Goal: Transaction & Acquisition: Obtain resource

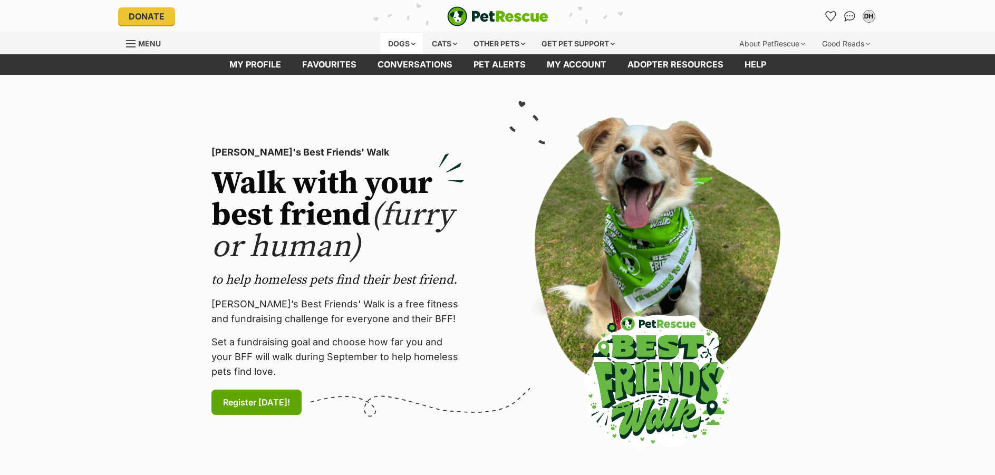
click at [399, 42] on div "Dogs" at bounding box center [402, 43] width 42 height 21
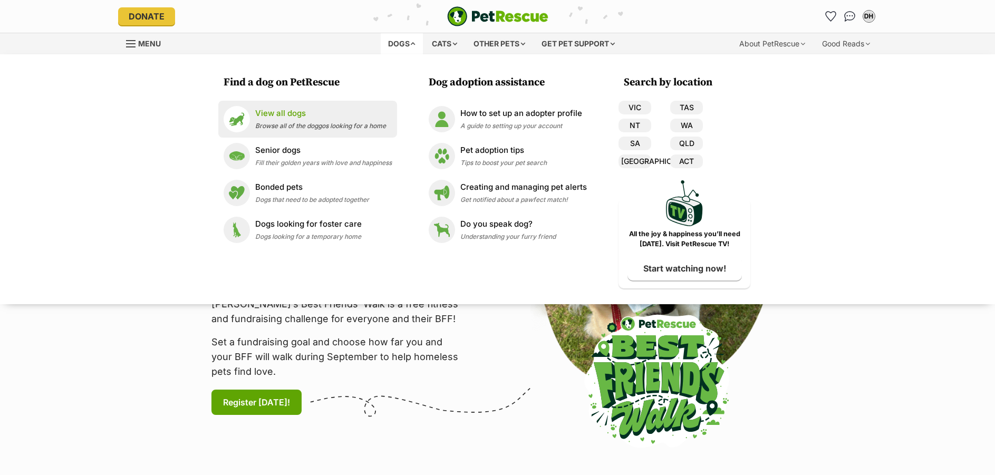
click at [290, 115] on p "View all dogs" at bounding box center [320, 114] width 131 height 12
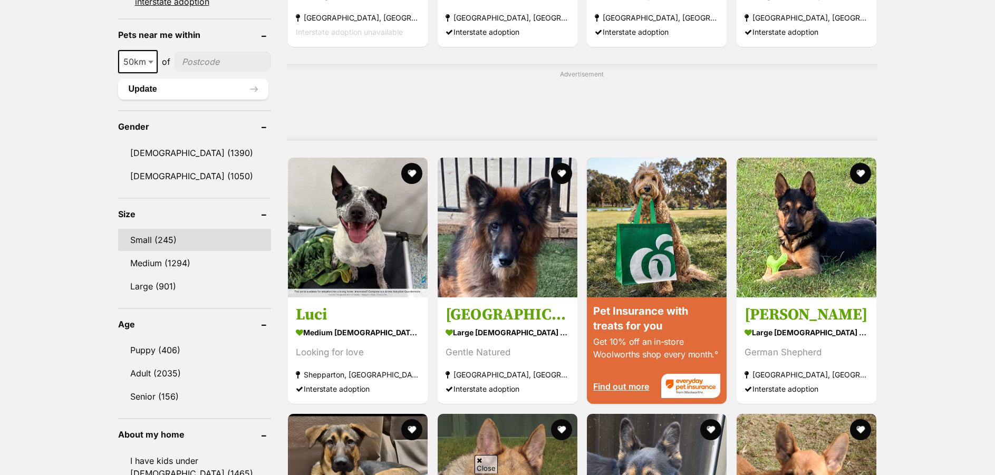
click at [141, 237] on link "Small (245)" at bounding box center [195, 240] width 154 height 22
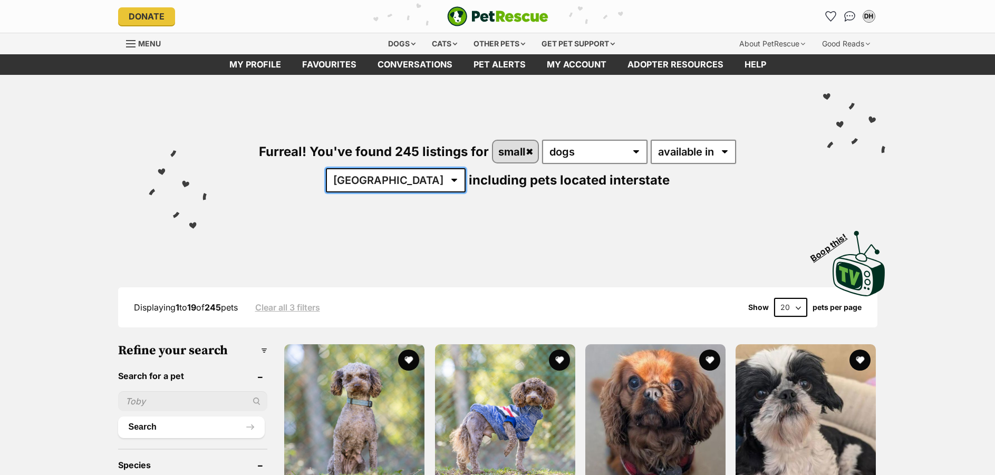
click at [466, 168] on select "Australia ACT NSW NT QLD SA TAS VIC WA" at bounding box center [396, 180] width 140 height 24
select select "[GEOGRAPHIC_DATA]"
click at [466, 168] on select "Australia ACT NSW NT QLD SA TAS VIC WA" at bounding box center [396, 180] width 140 height 24
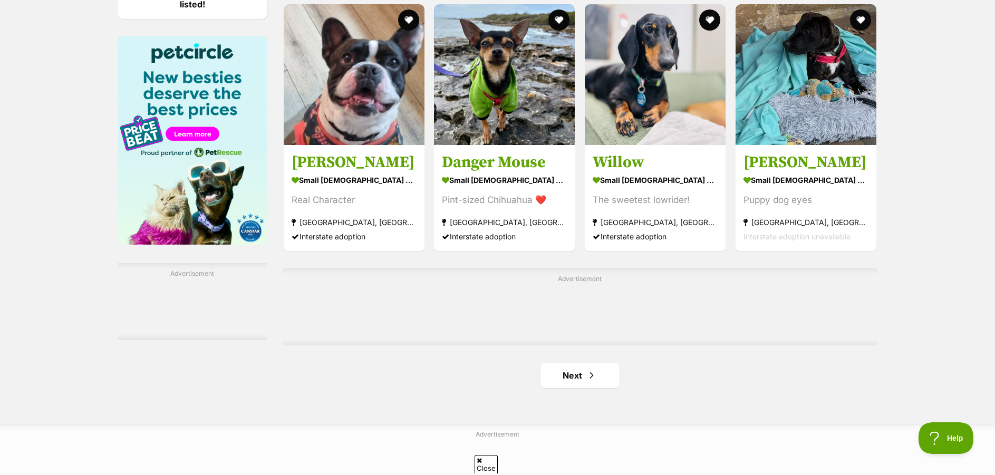
scroll to position [1635, 0]
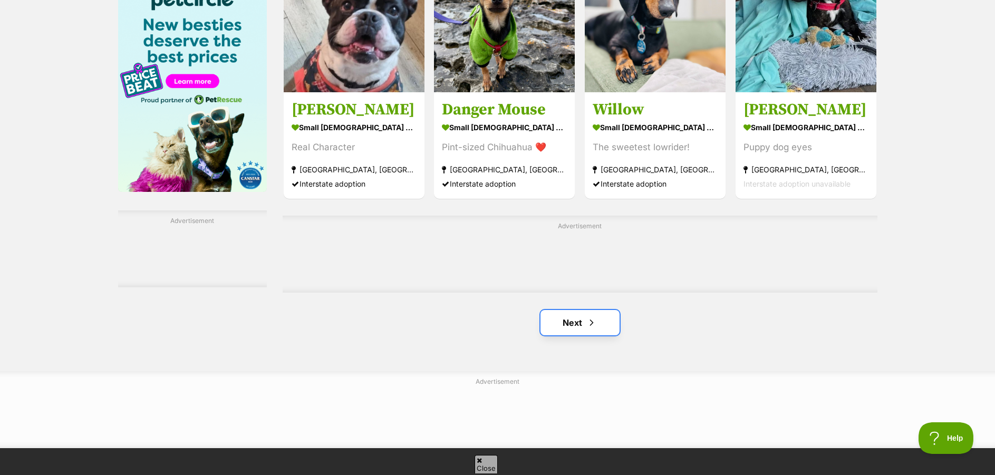
click at [576, 322] on link "Next" at bounding box center [580, 322] width 79 height 25
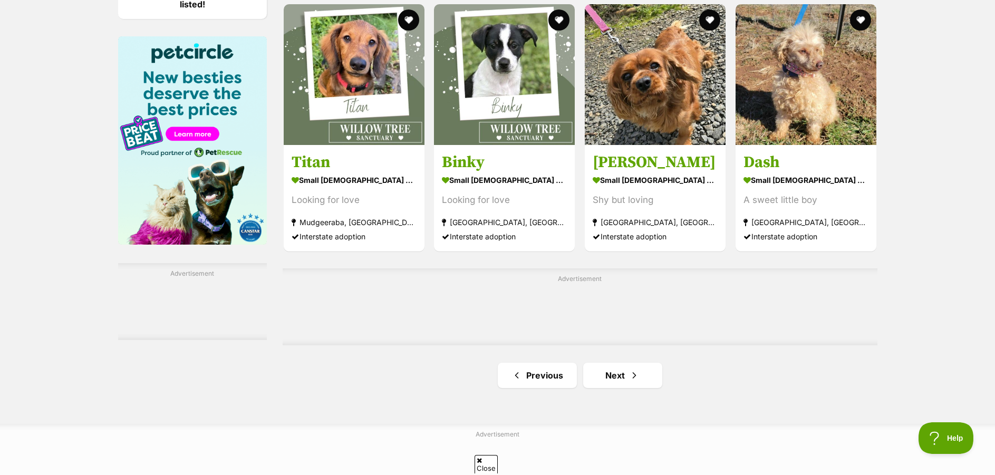
scroll to position [1688, 0]
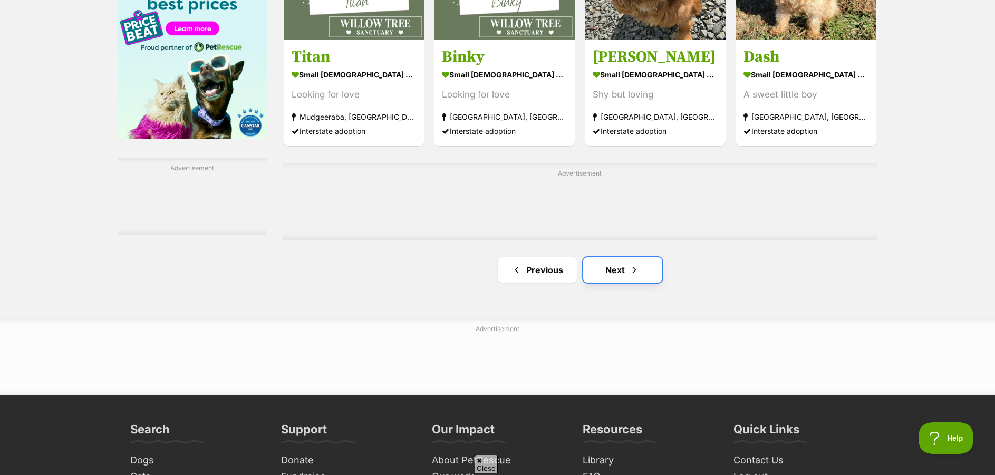
click at [611, 266] on link "Next" at bounding box center [622, 269] width 79 height 25
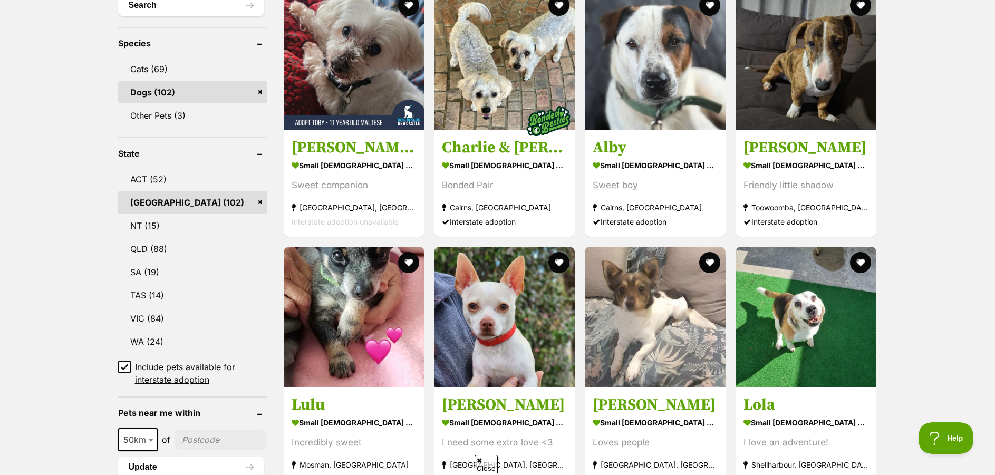
scroll to position [475, 0]
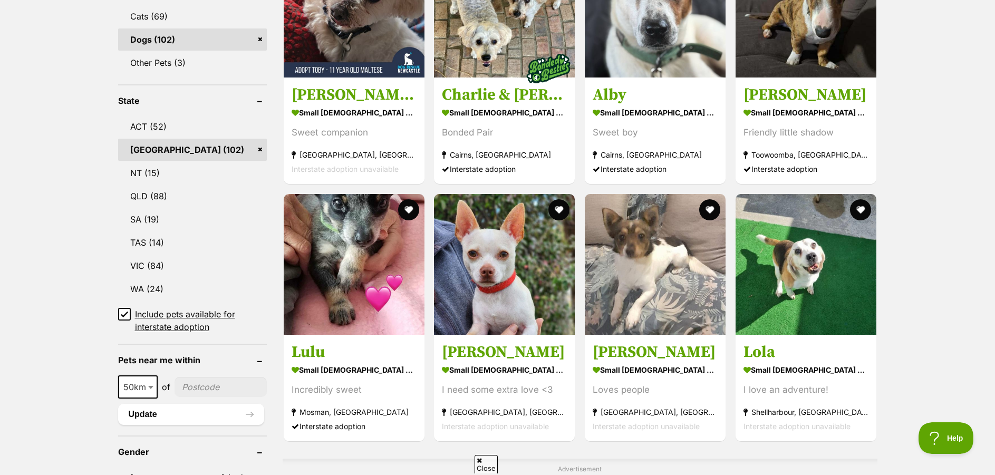
drag, startPoint x: 344, startPoint y: 272, endPoint x: 945, endPoint y: 215, distance: 603.6
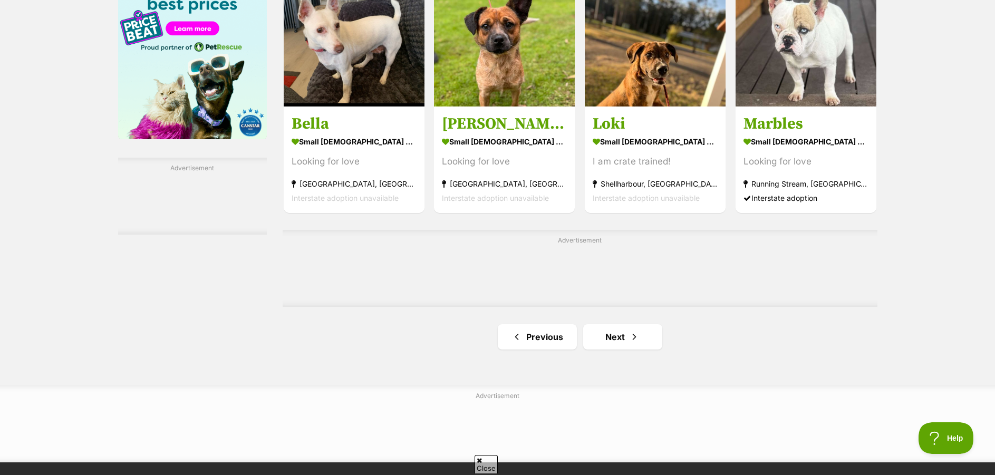
scroll to position [1741, 0]
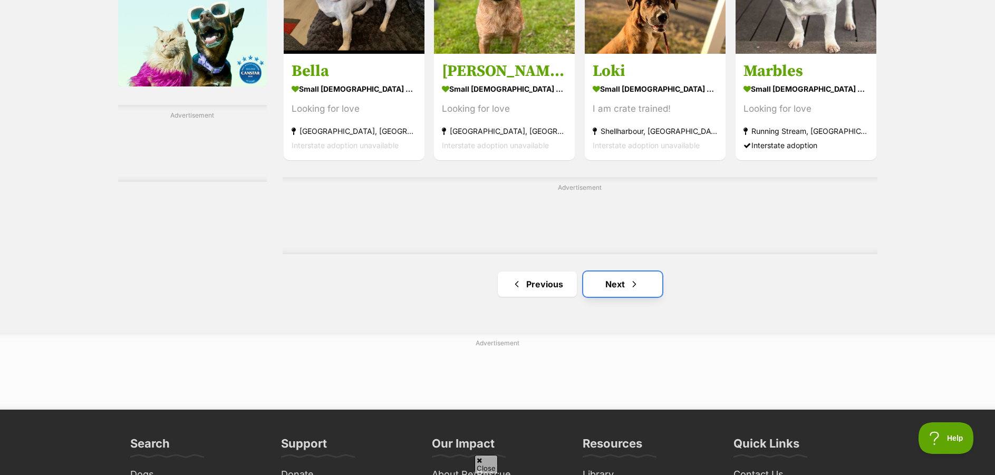
click at [618, 284] on link "Next" at bounding box center [622, 284] width 79 height 25
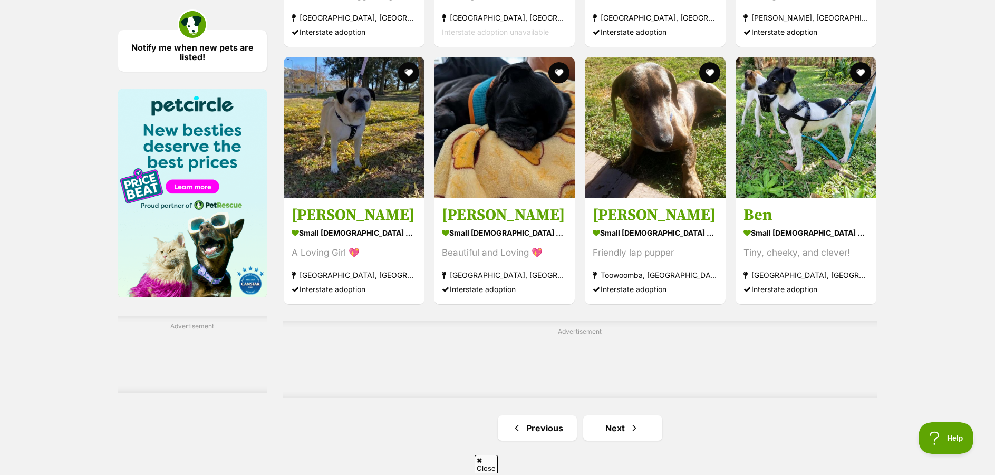
scroll to position [1583, 0]
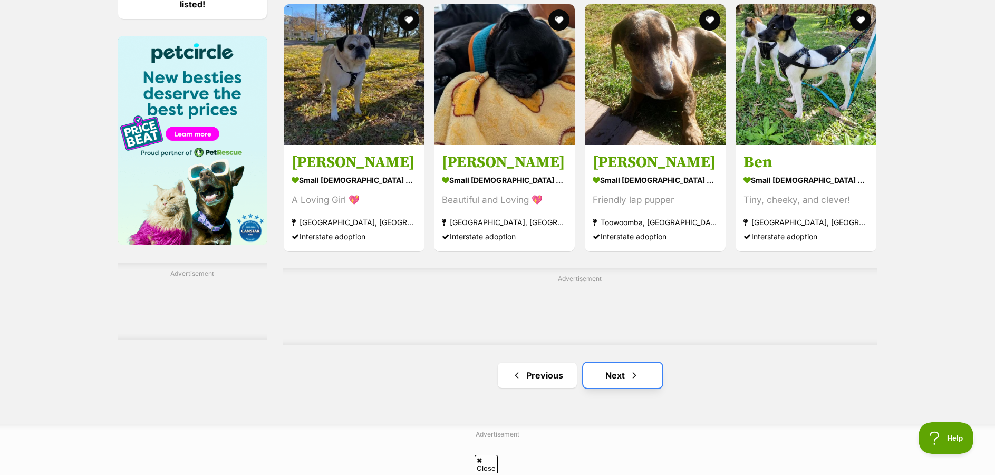
click at [610, 371] on link "Next" at bounding box center [622, 375] width 79 height 25
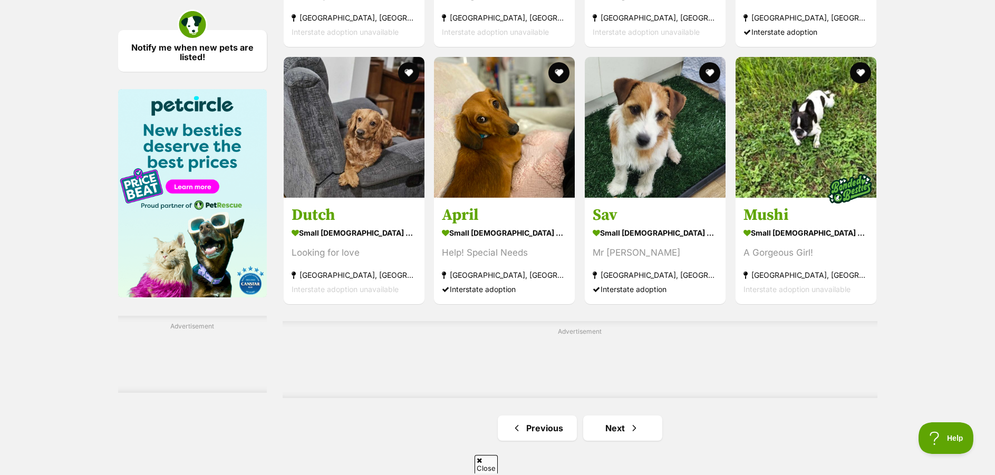
scroll to position [1635, 0]
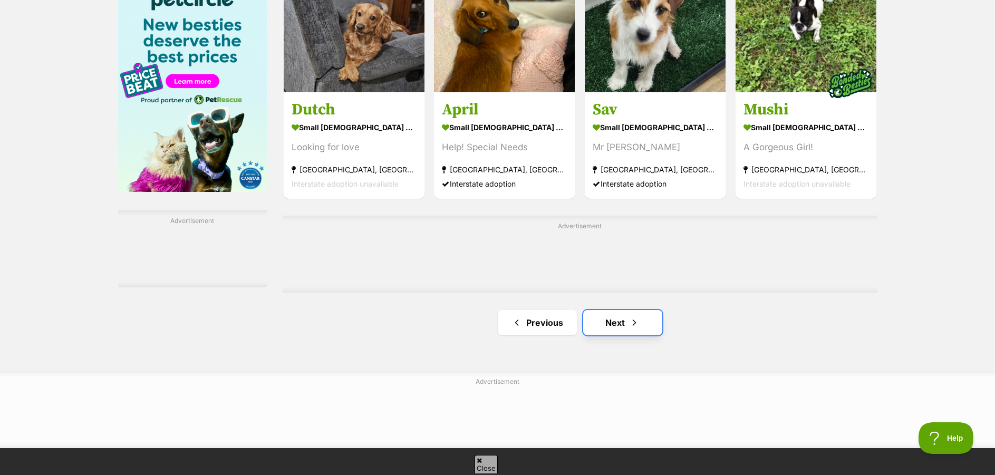
click at [620, 319] on link "Next" at bounding box center [622, 322] width 79 height 25
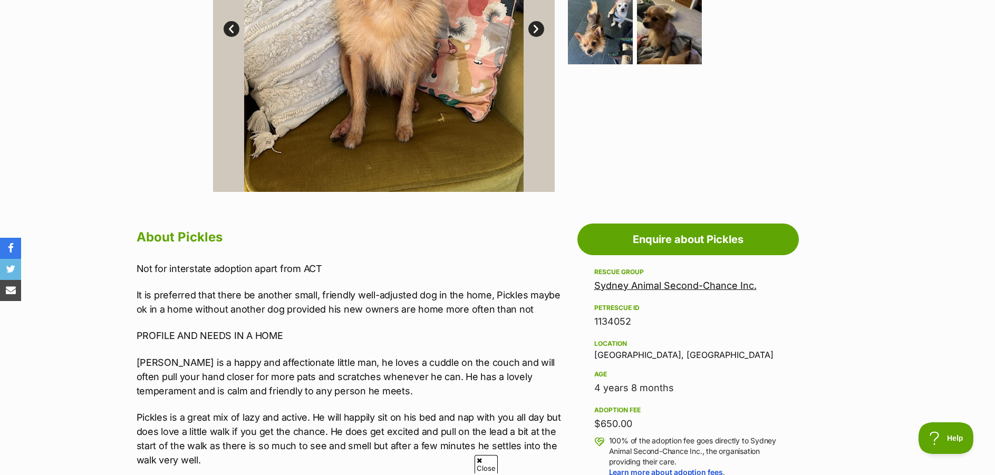
scroll to position [158, 0]
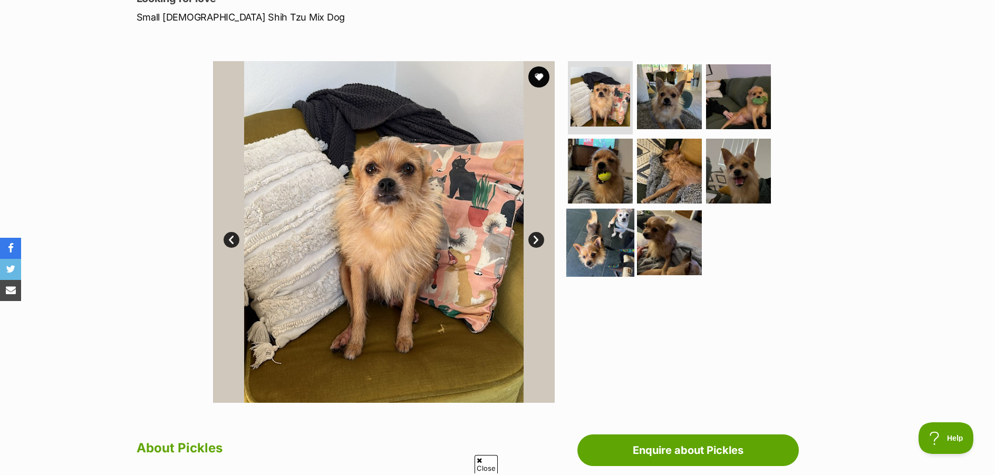
click at [599, 237] on img at bounding box center [601, 243] width 68 height 68
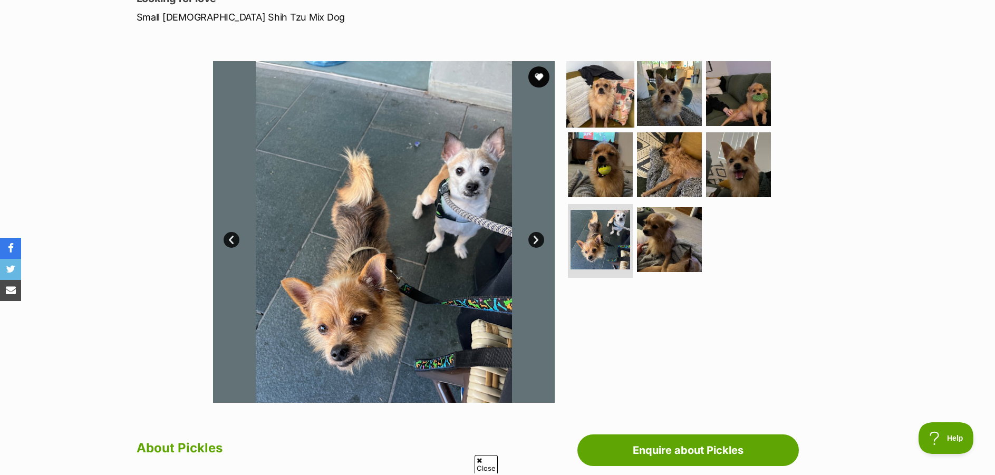
click at [610, 116] on img at bounding box center [601, 93] width 68 height 68
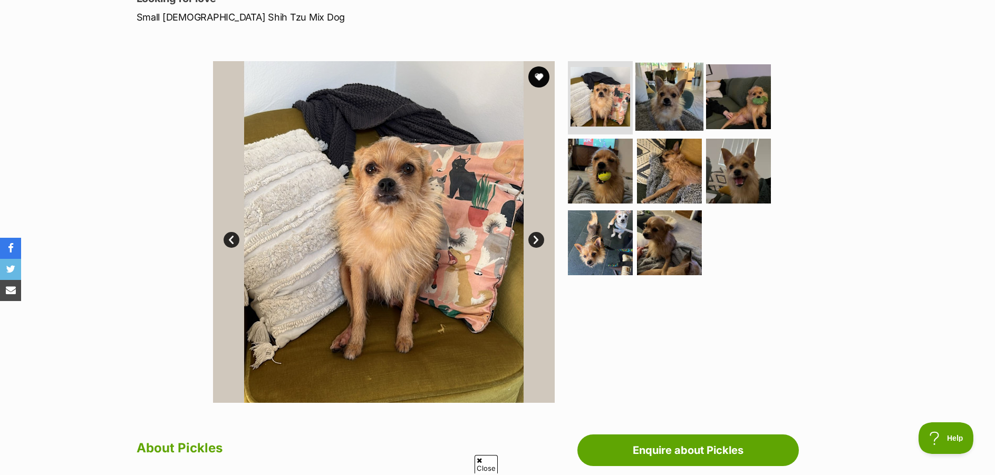
click at [673, 89] on img at bounding box center [670, 96] width 68 height 68
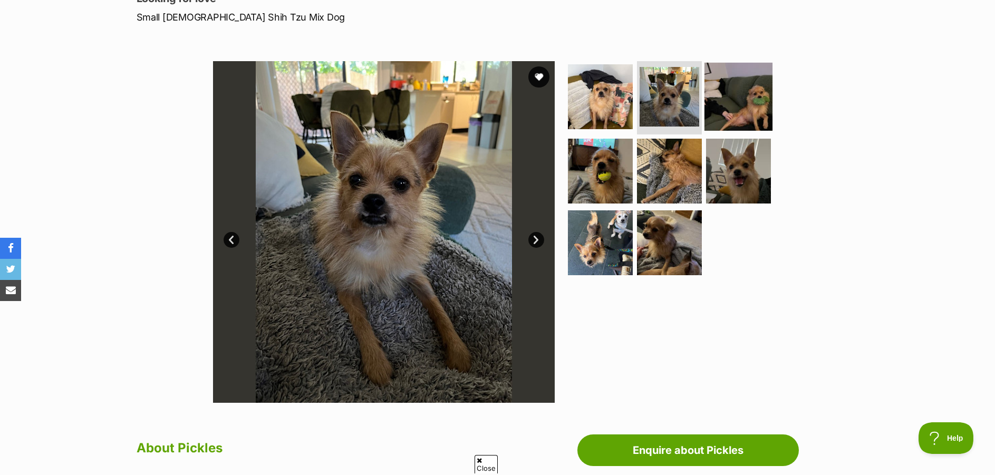
click at [731, 94] on img at bounding box center [739, 96] width 68 height 68
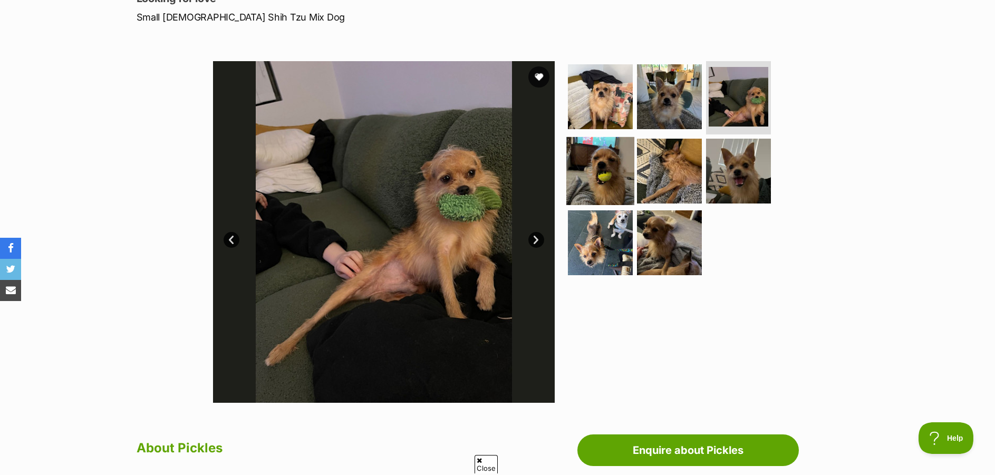
click at [578, 173] on img at bounding box center [601, 171] width 68 height 68
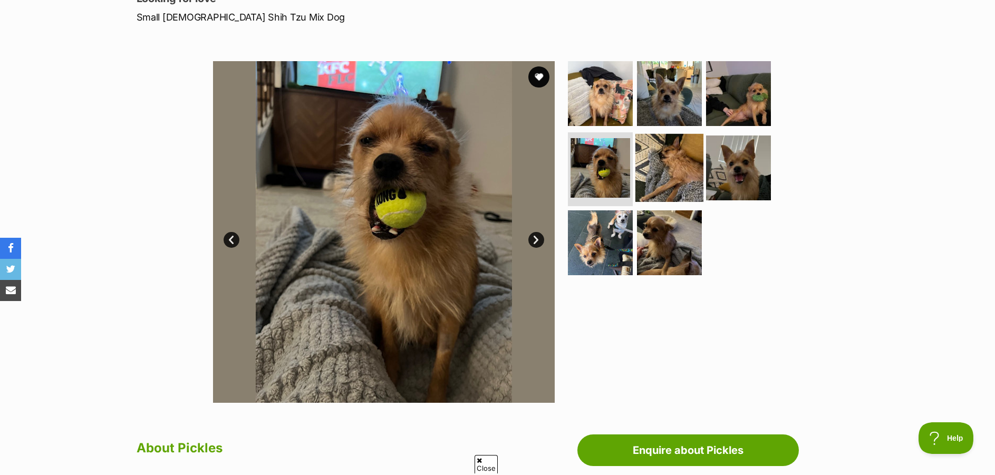
click at [675, 162] on img at bounding box center [670, 168] width 68 height 68
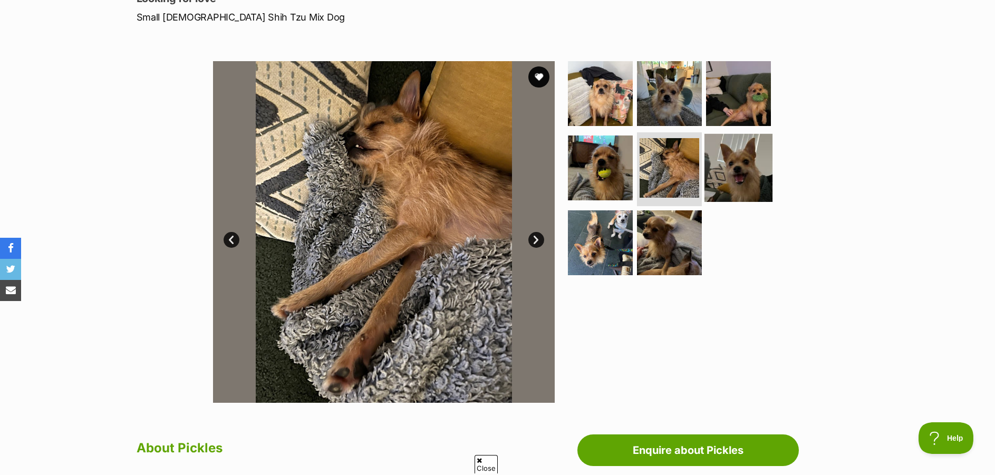
click at [721, 162] on img at bounding box center [739, 168] width 68 height 68
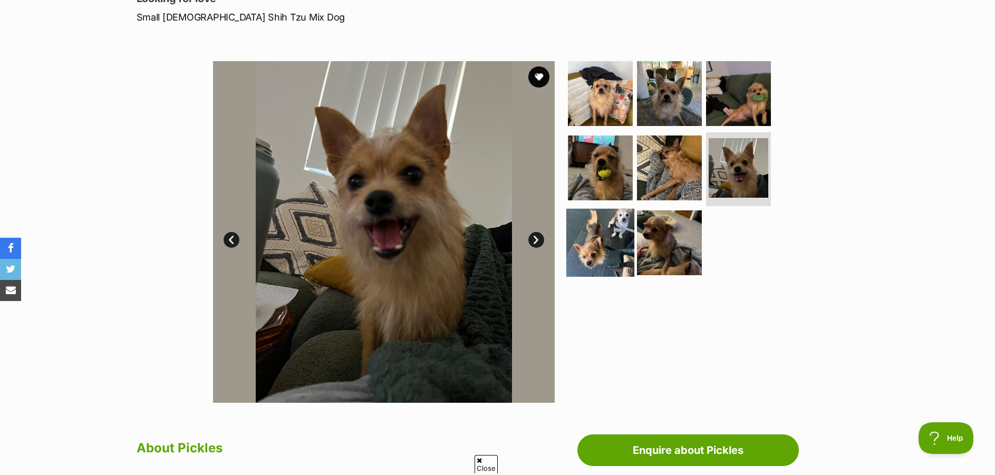
click at [597, 237] on img at bounding box center [601, 243] width 68 height 68
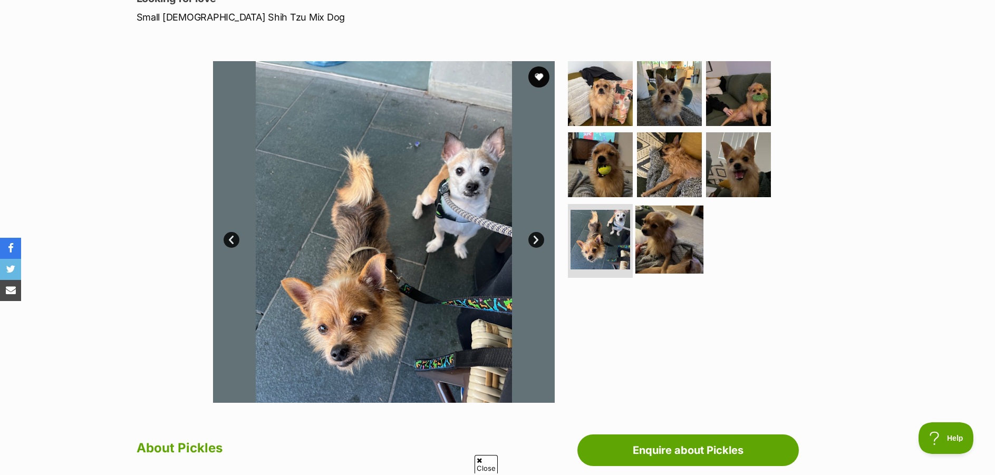
click at [681, 237] on img at bounding box center [670, 240] width 68 height 68
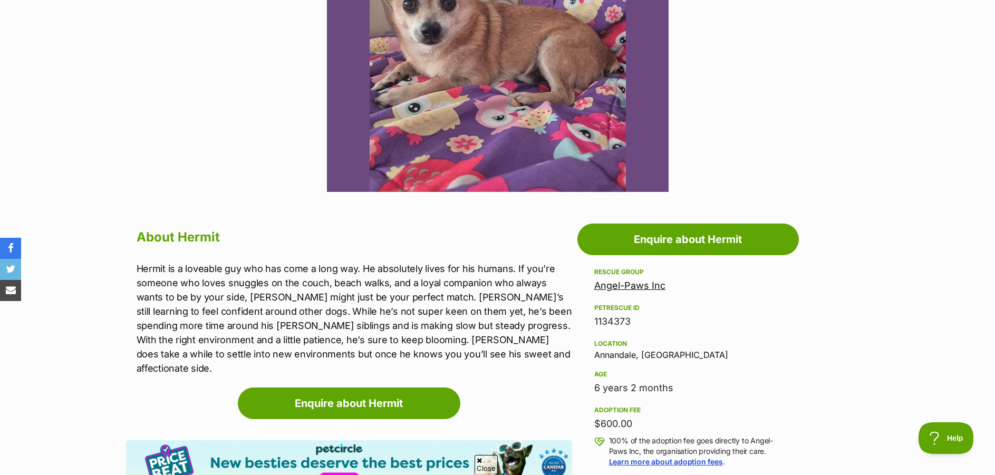
scroll to position [528, 0]
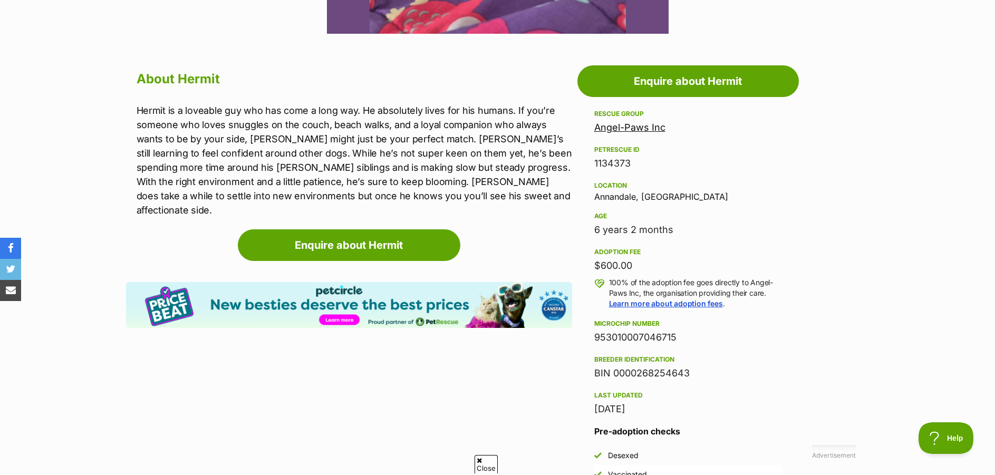
click at [612, 130] on link "Angel-Paws Inc" at bounding box center [630, 127] width 71 height 11
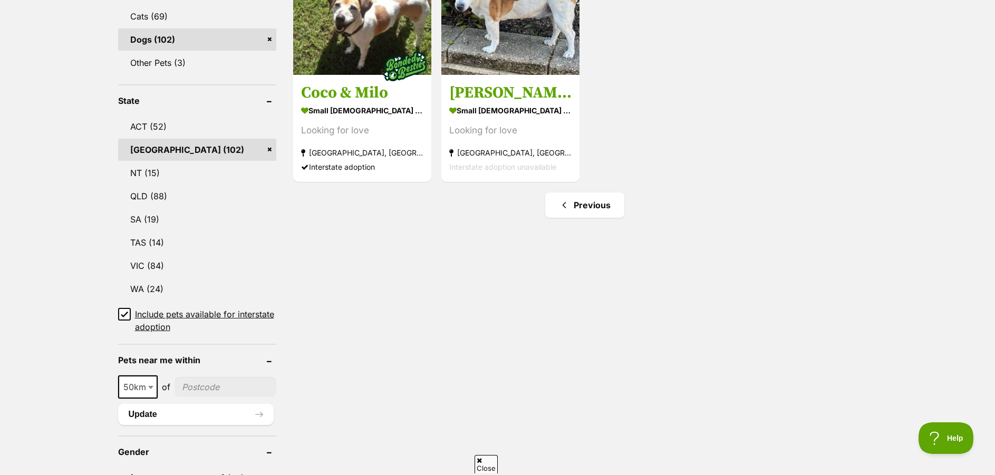
scroll to position [317, 0]
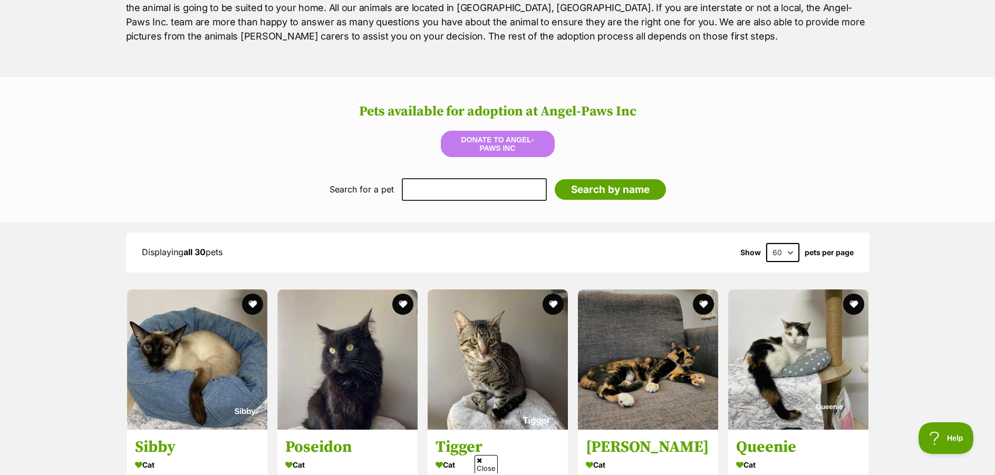
scroll to position [950, 0]
